Goal: Task Accomplishment & Management: Use online tool/utility

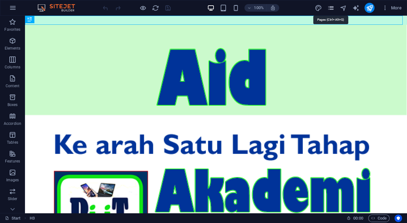
click at [331, 8] on icon "pages" at bounding box center [330, 7] width 7 height 7
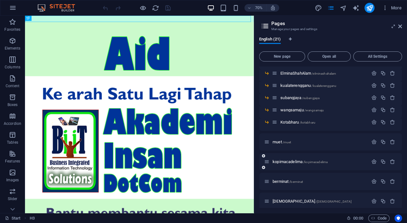
scroll to position [182, 0]
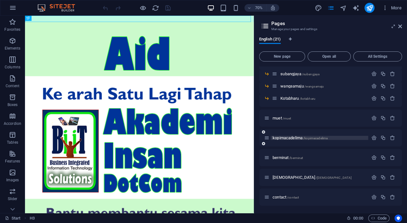
click at [298, 136] on span "kopimacadelima /kopimacadelima" at bounding box center [300, 137] width 55 height 5
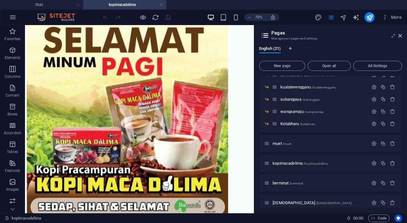
scroll to position [0, 0]
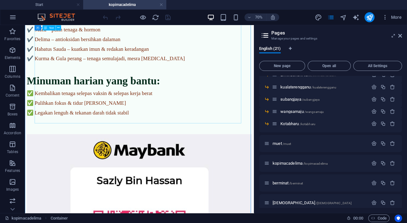
scroll to position [882, 0]
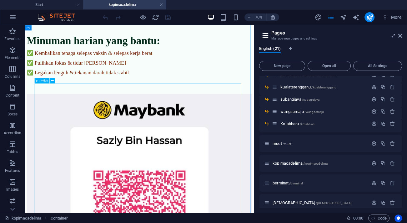
select select "%"
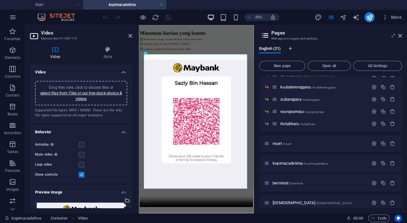
click at [402, 37] on aside "Pages Manage your pages and settings English (21) New page Open all All Setting…" at bounding box center [330, 118] width 153 height 187
click at [399, 35] on icon at bounding box center [401, 35] width 4 height 5
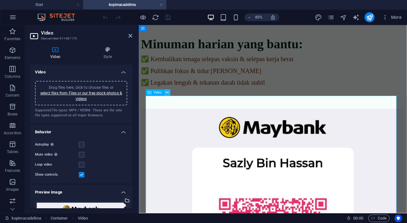
click at [167, 93] on icon at bounding box center [167, 93] width 3 height 6
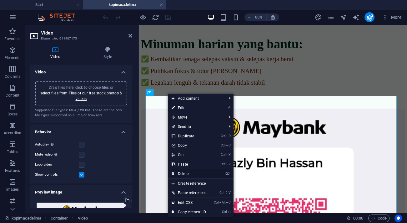
click at [190, 173] on link "⌦ Delete" at bounding box center [189, 173] width 42 height 9
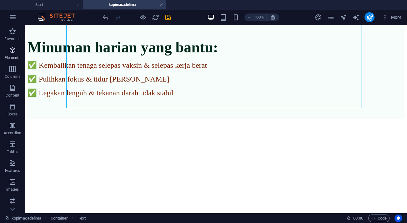
click at [13, 51] on icon "button" at bounding box center [13, 50] width 8 height 8
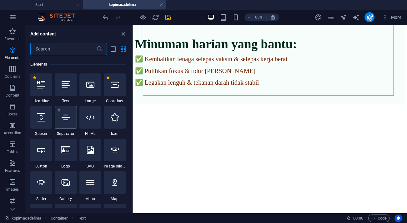
scroll to position [95, 0]
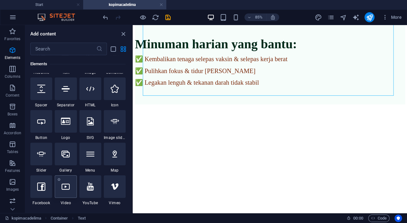
click at [68, 189] on icon at bounding box center [66, 186] width 8 height 8
select select "%"
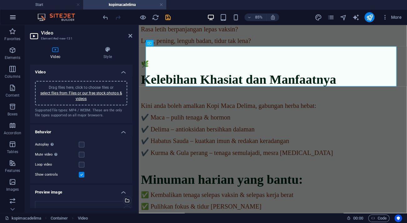
scroll to position [0, 0]
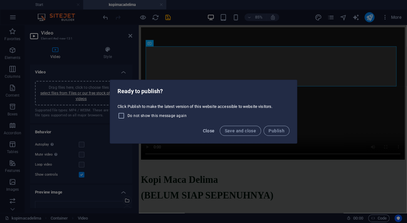
click at [212, 131] on span "Close" at bounding box center [209, 130] width 12 height 5
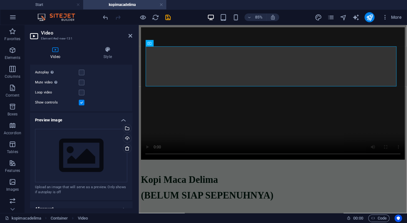
scroll to position [85, 0]
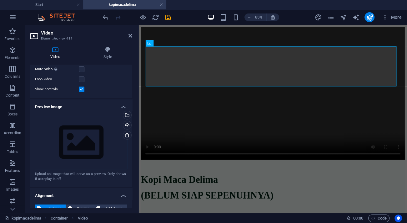
click at [88, 137] on div "Drag files here, click to choose files or select files from Files or our free s…" at bounding box center [81, 141] width 92 height 53
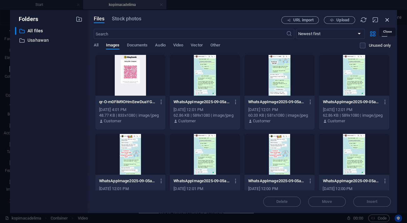
click at [388, 18] on icon "button" at bounding box center [387, 19] width 7 height 7
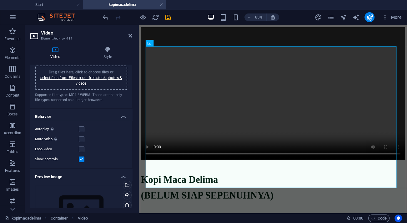
scroll to position [0, 0]
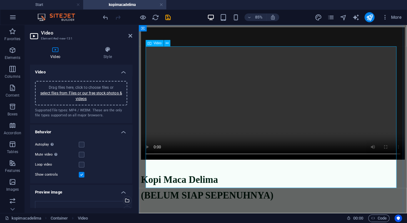
click at [220, 94] on figure at bounding box center [296, 106] width 311 height 157
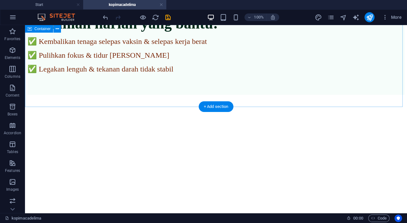
scroll to position [910, 0]
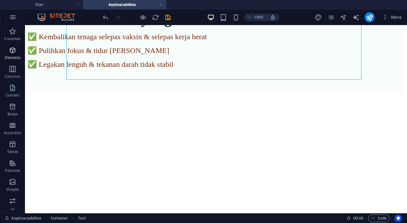
click at [17, 50] on span "Elements" at bounding box center [12, 53] width 25 height 15
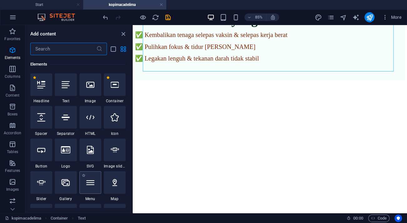
scroll to position [95, 0]
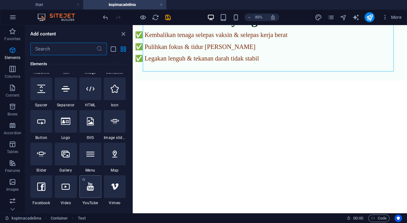
click at [90, 189] on icon at bounding box center [90, 186] width 7 height 8
select select "ar16_9"
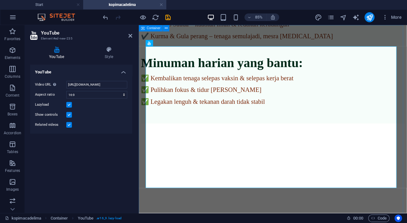
scroll to position [0, 0]
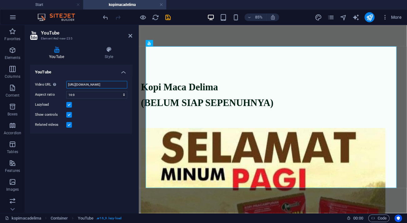
click at [95, 83] on input "https://www.youtube.com/watch?v=hnoviHgPHkY" at bounding box center [96, 85] width 61 height 8
paste input "WIhV1bs05gQ"
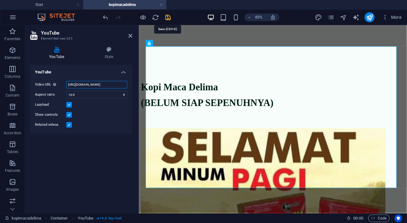
type input "https://www.youtube.com/watch?v=WIhV1bs05gQ"
drag, startPoint x: 166, startPoint y: 17, endPoint x: 233, endPoint y: 43, distance: 71.0
click at [166, 17] on icon "save" at bounding box center [168, 17] width 7 height 7
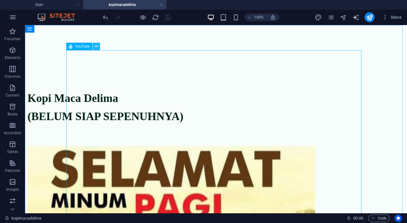
click at [99, 47] on button at bounding box center [97, 47] width 8 height 8
click at [97, 46] on icon at bounding box center [96, 46] width 3 height 7
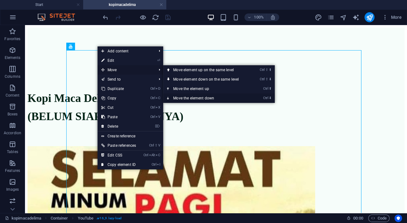
click at [188, 97] on link "Ctrl ⬇ Move the element down" at bounding box center [207, 97] width 88 height 9
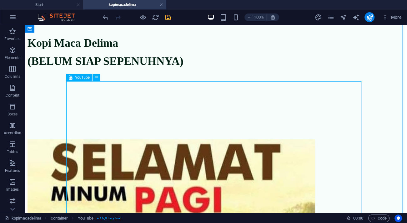
scroll to position [28, 0]
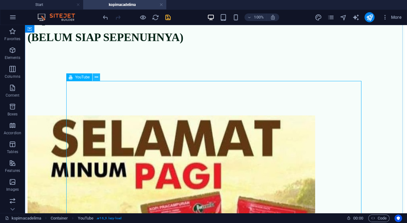
click at [96, 78] on icon at bounding box center [96, 77] width 3 height 7
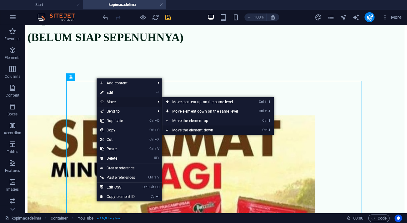
click at [199, 130] on link "Ctrl ⬇ Move the element down" at bounding box center [206, 129] width 88 height 9
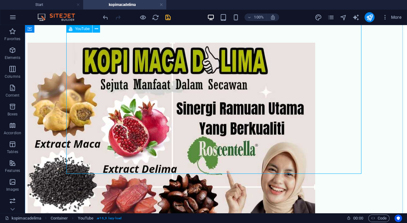
scroll to position [322, 0]
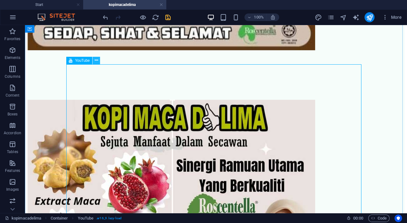
click at [99, 59] on button at bounding box center [97, 61] width 8 height 8
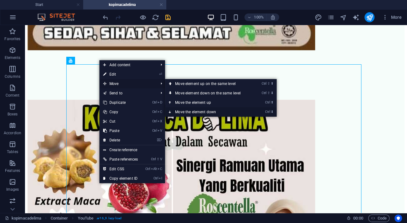
click at [196, 112] on link "Ctrl ⬇ Move the element down" at bounding box center [209, 111] width 88 height 9
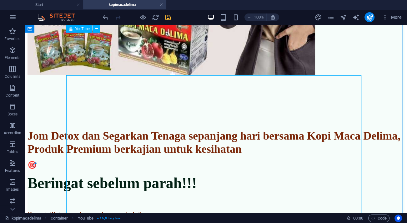
scroll to position [582, 0]
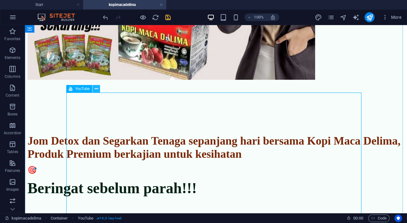
click at [99, 90] on button at bounding box center [97, 89] width 8 height 8
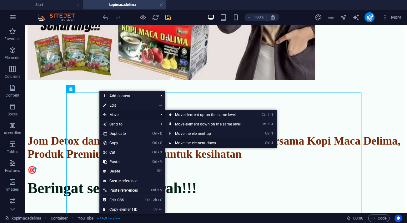
click at [197, 141] on link "Ctrl ⬇ Move the element down" at bounding box center [209, 142] width 88 height 9
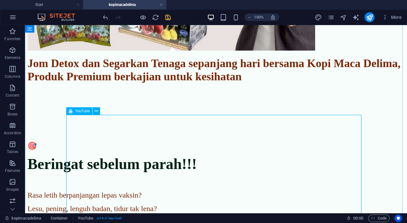
scroll to position [610, 0]
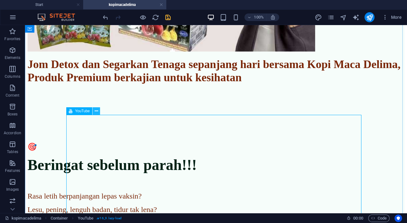
click at [94, 110] on button at bounding box center [97, 111] width 8 height 8
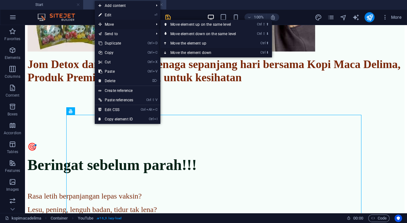
click at [186, 54] on link "Ctrl ⬇ Move the element down" at bounding box center [205, 52] width 88 height 9
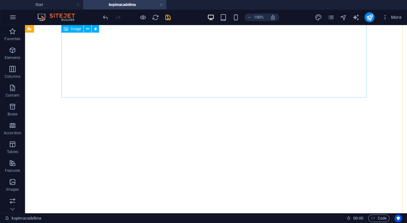
scroll to position [1296, 0]
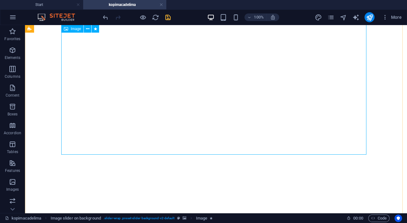
click at [13, 71] on icon "button" at bounding box center [13, 69] width 8 height 8
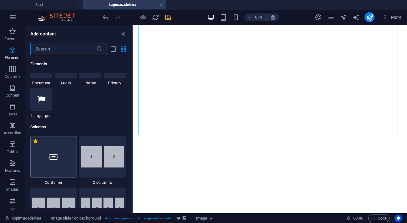
scroll to position [310, 0]
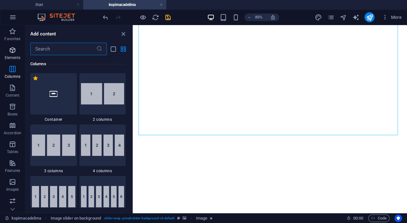
click at [8, 53] on span "Elements" at bounding box center [12, 53] width 25 height 15
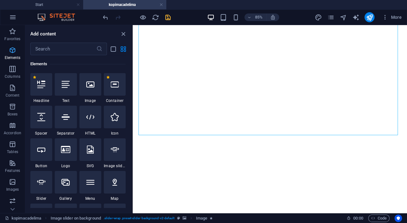
scroll to position [66, 0]
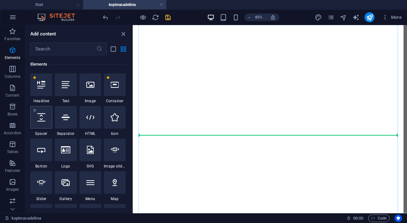
select select "px"
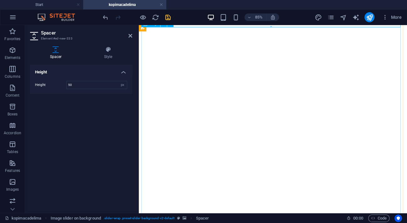
scroll to position [1296, 0]
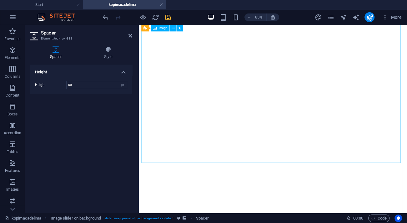
scroll to position [1609, 0]
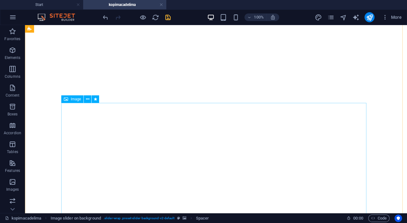
scroll to position [2007, 0]
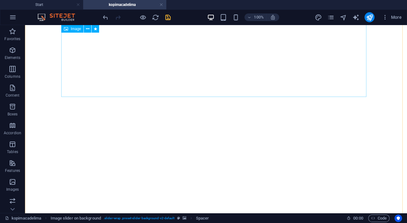
scroll to position [2582, 0]
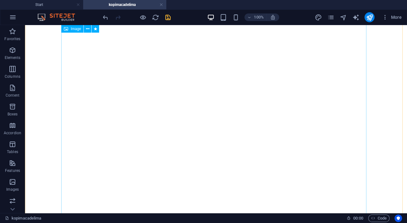
scroll to position [2473, 0]
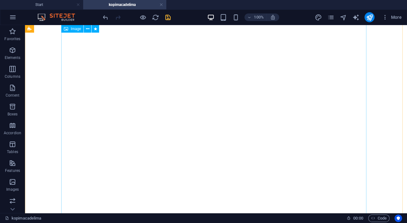
scroll to position [1904, 0]
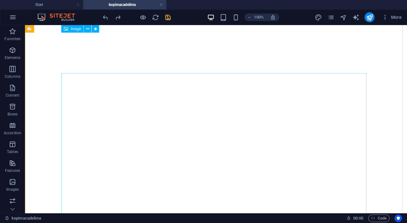
scroll to position [1944, 0]
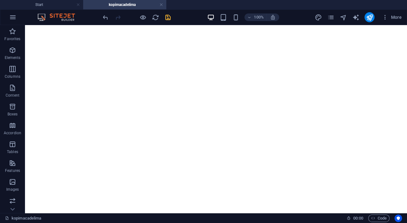
scroll to position [1990, 0]
drag, startPoint x: 160, startPoint y: 177, endPoint x: 194, endPoint y: 115, distance: 70.5
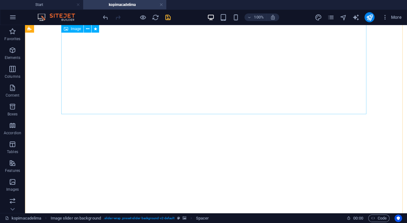
scroll to position [2303, 0]
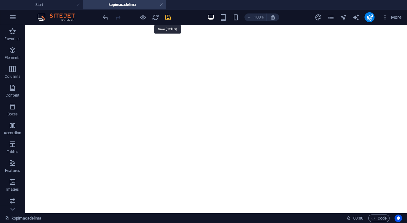
click at [171, 15] on icon "save" at bounding box center [168, 17] width 7 height 7
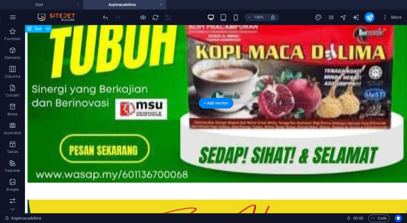
scroll to position [3014, 0]
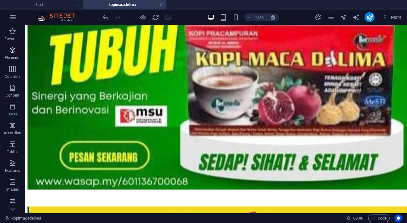
click at [15, 52] on icon "button" at bounding box center [13, 50] width 8 height 8
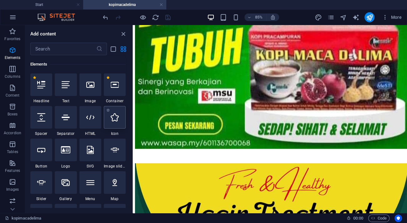
scroll to position [95, 0]
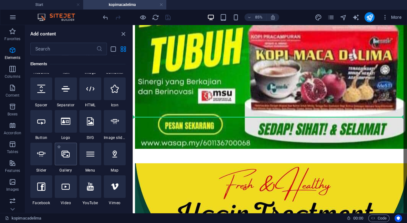
select select "4"
select select "%"
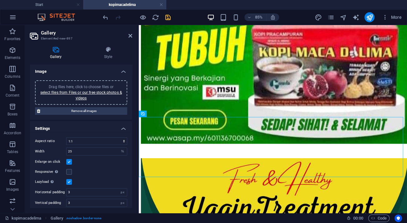
scroll to position [0, 0]
click at [90, 94] on link "select files from Files or our free stock photos & videos" at bounding box center [81, 96] width 82 height 10
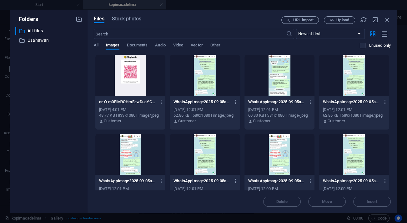
click at [200, 82] on div at bounding box center [205, 75] width 70 height 41
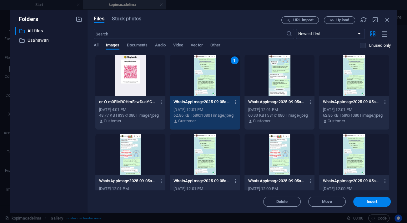
click at [351, 153] on div at bounding box center [354, 154] width 70 height 41
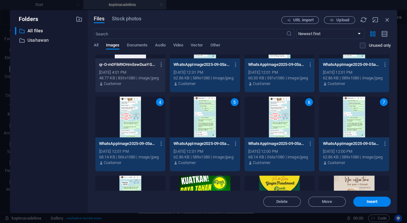
scroll to position [57, 0]
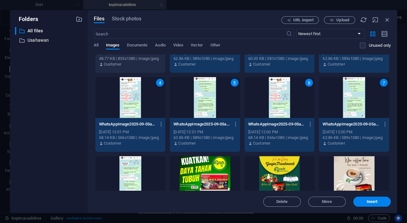
click at [138, 165] on div at bounding box center [130, 176] width 70 height 41
click at [377, 201] on span "Insert" at bounding box center [372, 201] width 11 height 4
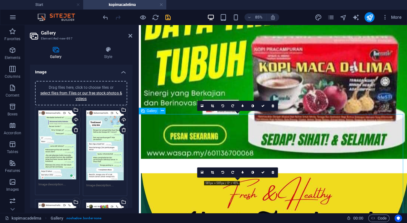
scroll to position [2929, 0]
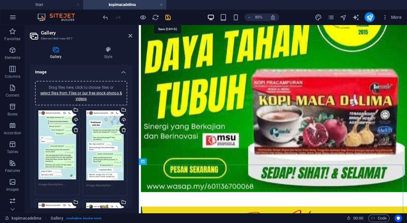
drag, startPoint x: 167, startPoint y: 19, endPoint x: 193, endPoint y: 37, distance: 31.9
click at [167, 19] on icon "save" at bounding box center [168, 17] width 7 height 7
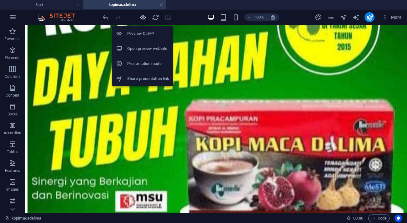
click at [145, 17] on icon "button" at bounding box center [143, 17] width 7 height 7
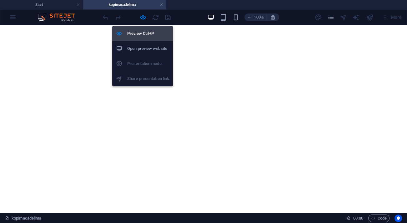
click at [138, 32] on h6 "Preview Ctrl+P" at bounding box center [148, 34] width 42 height 8
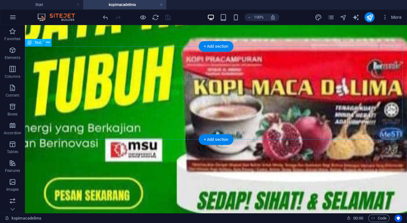
scroll to position [3014, 0]
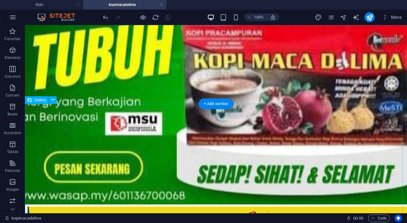
click at [55, 100] on button at bounding box center [53, 100] width 8 height 8
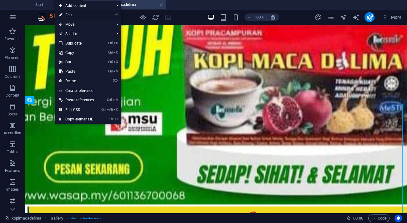
click at [72, 16] on link "⏎ Edit" at bounding box center [76, 14] width 42 height 9
select select "4"
select select "%"
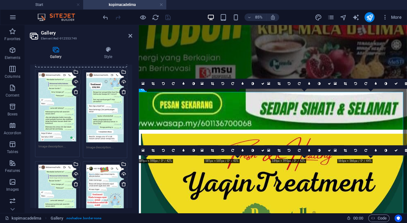
scroll to position [0, 0]
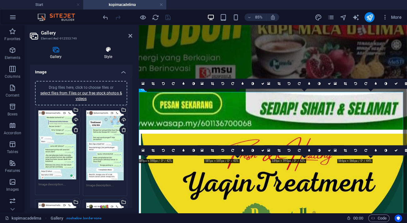
click at [111, 48] on icon at bounding box center [108, 49] width 48 height 6
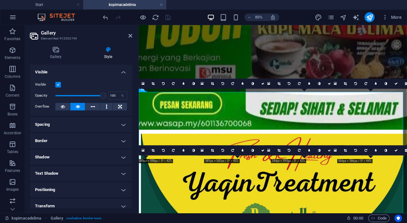
click at [84, 129] on h4 "Spacing" at bounding box center [81, 124] width 102 height 15
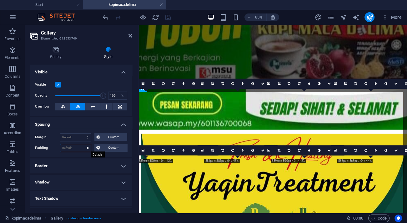
click at [81, 146] on select "Default px rem % vh vw Custom" at bounding box center [75, 148] width 31 height 8
select select "px"
click at [82, 144] on select "Default px rem % vh vw Custom" at bounding box center [75, 148] width 31 height 8
click at [65, 147] on input "0" at bounding box center [75, 148] width 31 height 8
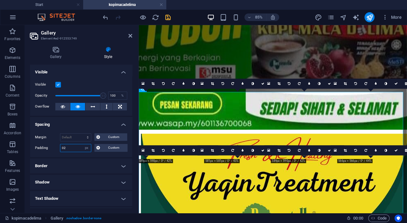
type input "2"
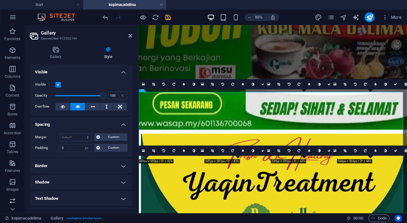
click at [78, 170] on h4 "Border" at bounding box center [81, 165] width 102 height 15
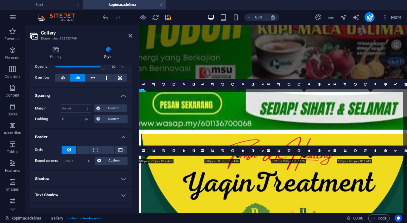
scroll to position [57, 0]
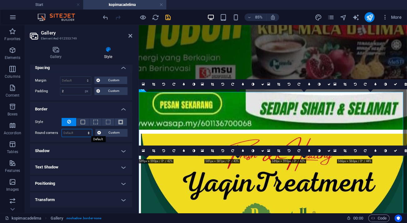
click at [79, 131] on select "Default px rem % vh vw Custom" at bounding box center [77, 133] width 30 height 8
select select "%"
click at [83, 129] on select "Default px rem % vh vw Custom" at bounding box center [77, 133] width 30 height 8
type input "100"
click at [68, 139] on div "Style - Width 1 auto px rem % vh vw Custom Custom 1 auto px rem % vh vw 1 auto …" at bounding box center [81, 127] width 102 height 29
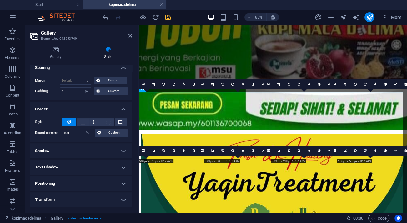
click at [69, 150] on h4 "Shadow" at bounding box center [81, 150] width 102 height 15
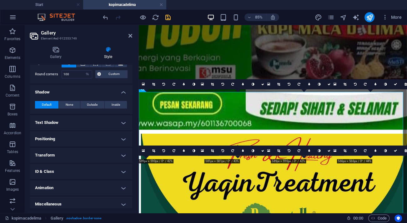
scroll to position [119, 0]
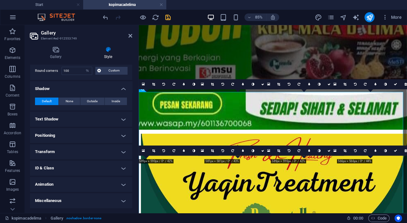
click at [71, 184] on h4 "Animation" at bounding box center [81, 184] width 102 height 15
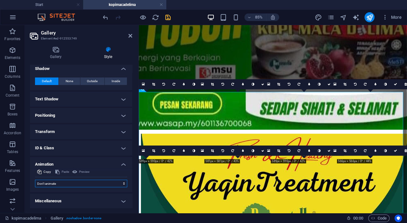
click at [71, 181] on select "Don't animate Show / Hide Slide up/down Zoom in/out Slide left to right Slide r…" at bounding box center [81, 183] width 92 height 8
select select "move-bottom-to-top"
click at [35, 179] on select "Don't animate Show / Hide Slide up/down Zoom in/out Slide left to right Slide r…" at bounding box center [81, 183] width 92 height 8
select select "scroll"
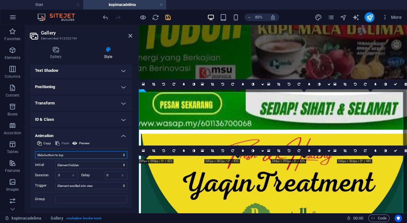
scroll to position [183, 0]
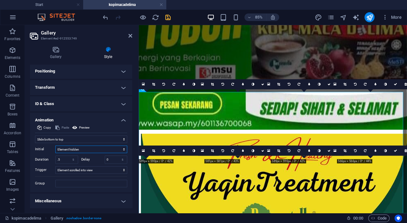
click at [74, 148] on select "Element hidden Element shown" at bounding box center [91, 149] width 72 height 8
click at [71, 182] on input "Group" at bounding box center [91, 183] width 72 height 8
click at [108, 200] on h4 "Miscellaneous" at bounding box center [81, 200] width 102 height 15
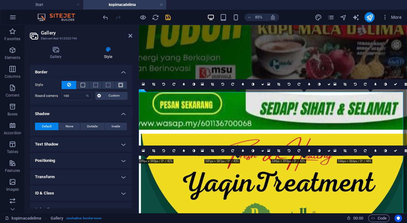
scroll to position [79, 0]
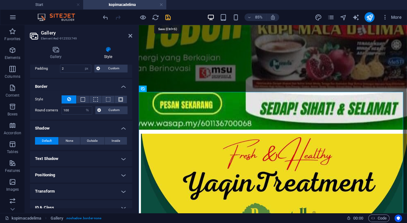
click at [167, 17] on icon "save" at bounding box center [168, 17] width 7 height 7
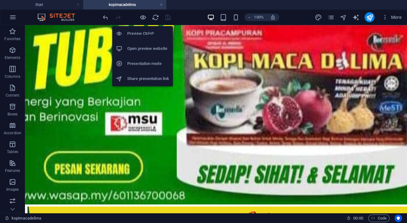
click at [142, 33] on h6 "Preview Ctrl+P" at bounding box center [148, 34] width 42 height 8
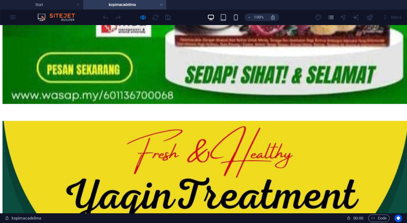
scroll to position [3128, 0]
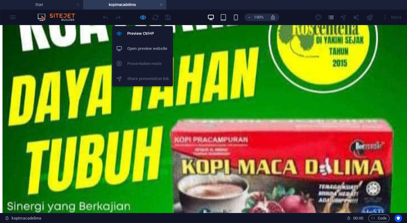
click at [146, 17] on icon "button" at bounding box center [143, 17] width 7 height 7
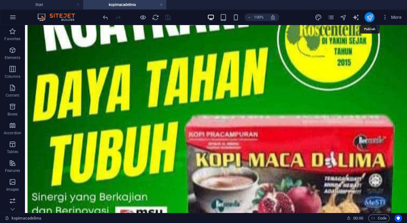
click at [373, 20] on icon "publish" at bounding box center [369, 17] width 7 height 7
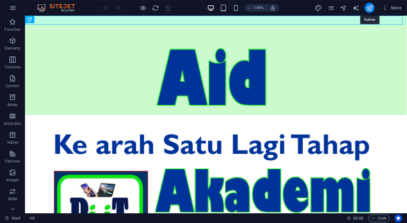
click at [367, 9] on icon "publish" at bounding box center [369, 7] width 7 height 7
